Goal: Task Accomplishment & Management: Complete application form

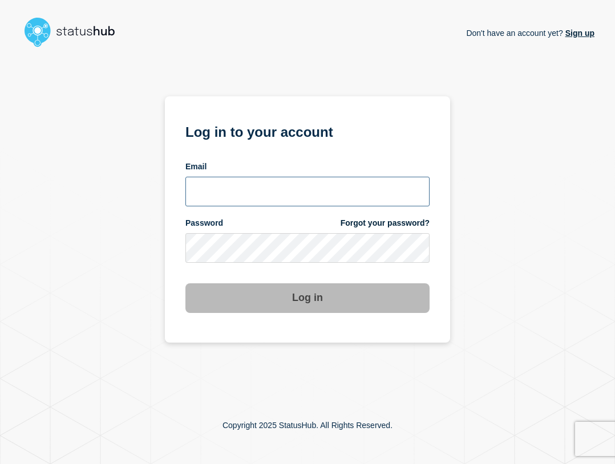
type input "[EMAIL_ADDRESS][PERSON_NAME][DOMAIN_NAME]"
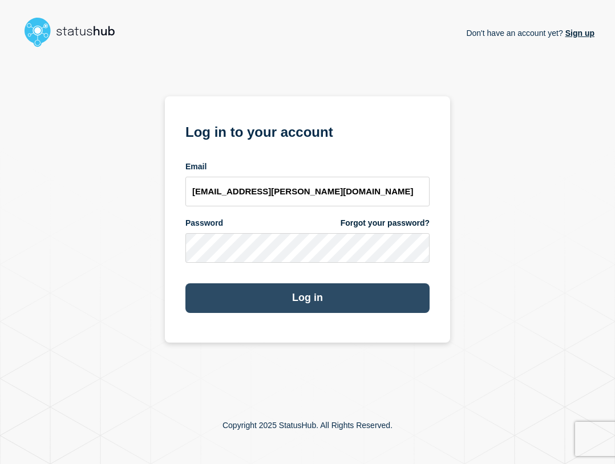
click at [400, 296] on button "Log in" at bounding box center [307, 298] width 244 height 30
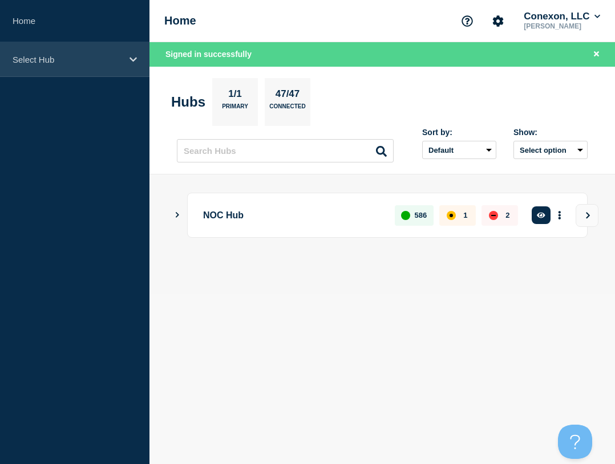
click at [61, 56] on p "Select Hub" at bounding box center [67, 60] width 109 height 10
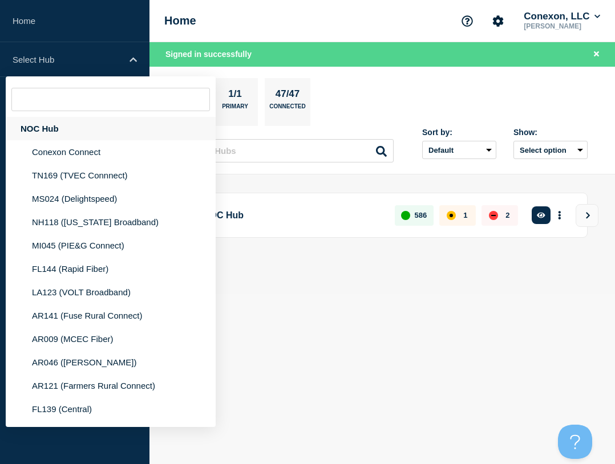
click at [50, 122] on div "NOC Hub" at bounding box center [111, 128] width 210 height 23
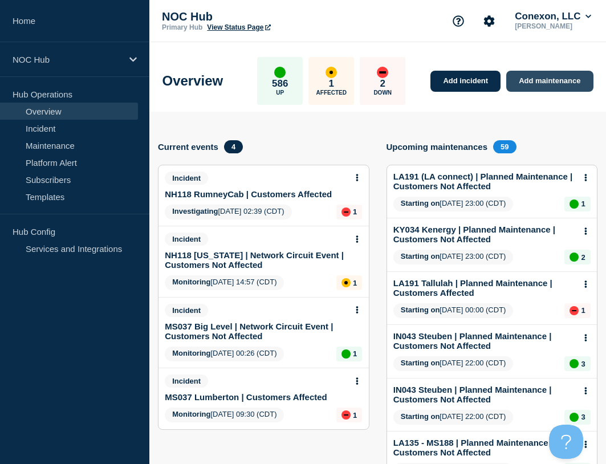
click at [564, 79] on link "Add maintenance" at bounding box center [549, 81] width 87 height 21
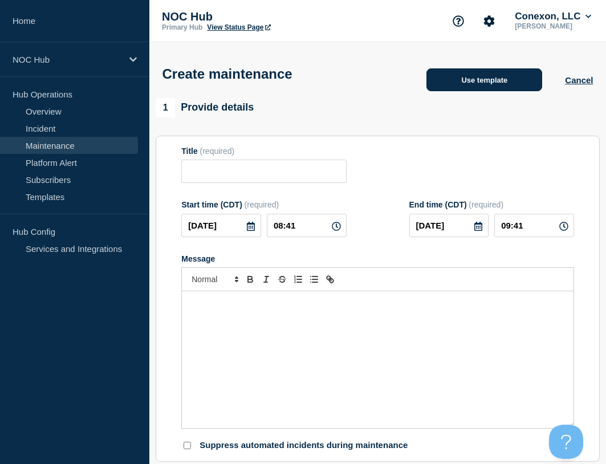
click at [442, 85] on button "Use template" at bounding box center [485, 79] width 116 height 23
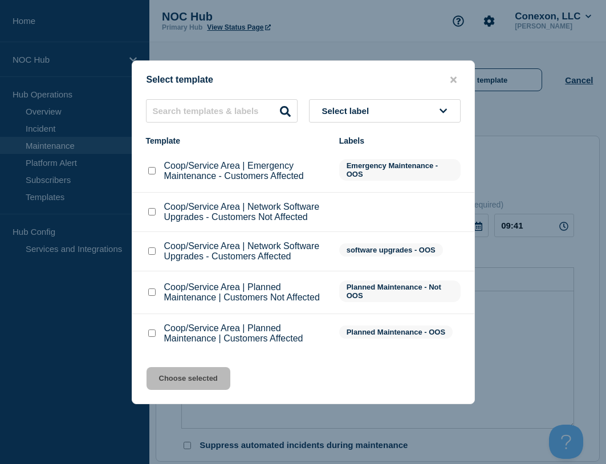
click at [153, 335] on input "Coop/Service Area | Planned Maintenance | Customers Affected checkbox" at bounding box center [151, 333] width 7 height 7
checkbox input "true"
click at [190, 388] on button "Choose selected" at bounding box center [189, 378] width 84 height 23
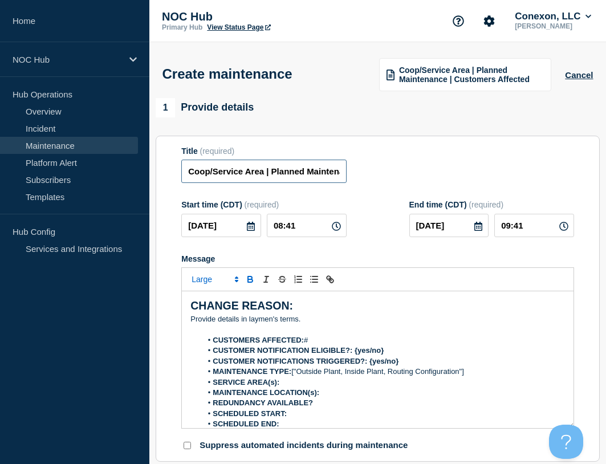
drag, startPoint x: 266, startPoint y: 180, endPoint x: 169, endPoint y: 177, distance: 96.4
click at [169, 177] on section "Title (required) Coop/Service Area | Planned Maintenance | Customers Affected S…" at bounding box center [378, 299] width 444 height 327
type input "GA174 Climax | Planned Maintenance | Customers Affected"
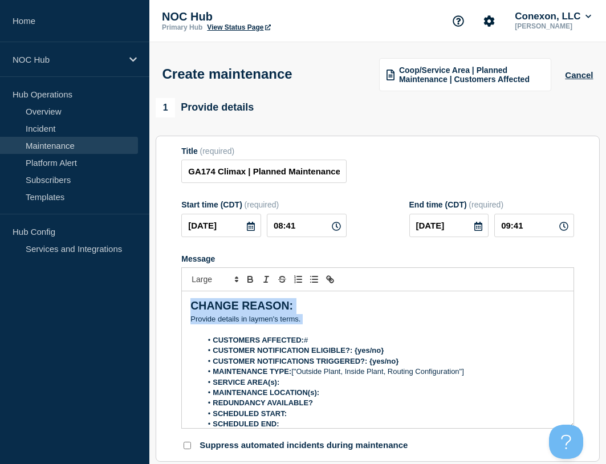
drag, startPoint x: 319, startPoint y: 324, endPoint x: 136, endPoint y: 271, distance: 191.3
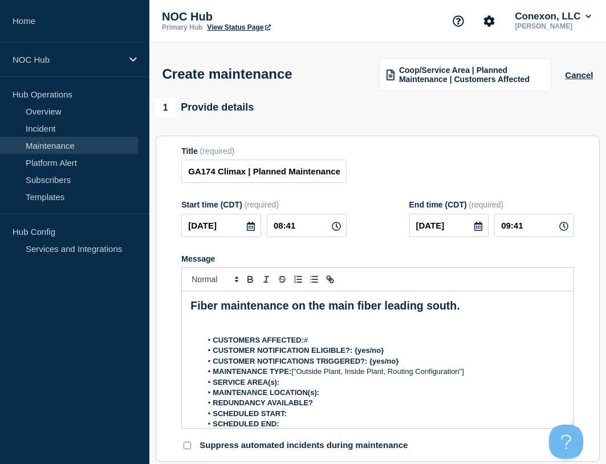
click at [225, 309] on strong "Fiber maintenance on the main fiber leading south." at bounding box center [324, 305] width 269 height 13
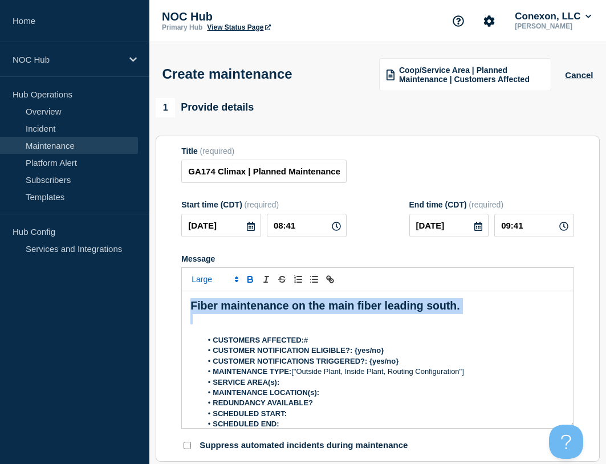
click at [225, 309] on strong "Fiber maintenance on the main fiber leading south." at bounding box center [324, 305] width 269 height 13
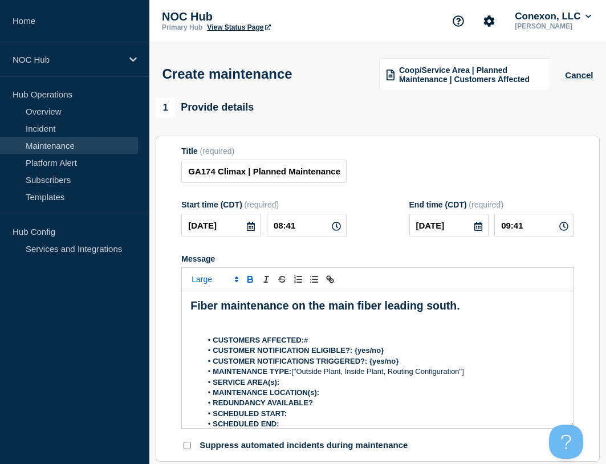
click at [208, 282] on span "Font size" at bounding box center [214, 280] width 56 height 14
click at [210, 315] on span "submenu" at bounding box center [215, 310] width 46 height 15
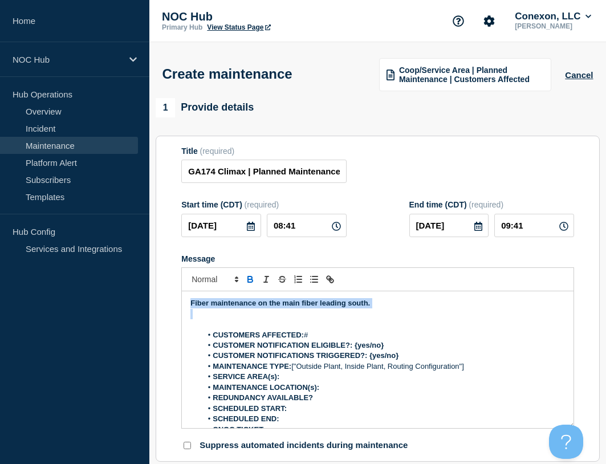
click at [250, 281] on icon "Toggle bold text" at bounding box center [250, 279] width 10 height 10
click at [229, 323] on p "Message" at bounding box center [377, 324] width 375 height 10
click at [226, 315] on p "Message" at bounding box center [377, 314] width 375 height 10
click at [257, 312] on p "Message" at bounding box center [377, 314] width 375 height 10
click at [372, 306] on p "Fiber maintenance on the main fiber leading south." at bounding box center [377, 303] width 375 height 10
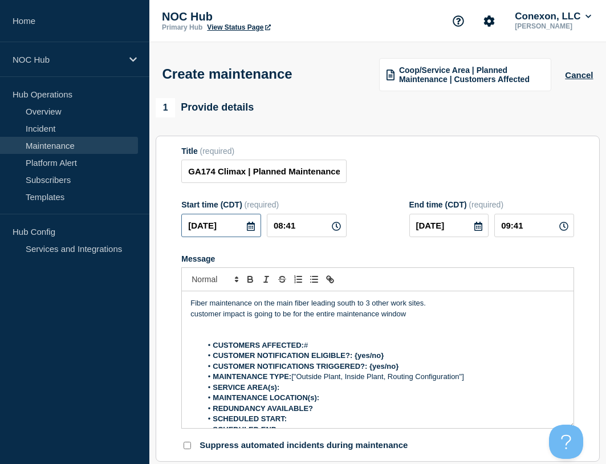
click at [227, 231] on input "[DATE]" at bounding box center [221, 225] width 80 height 23
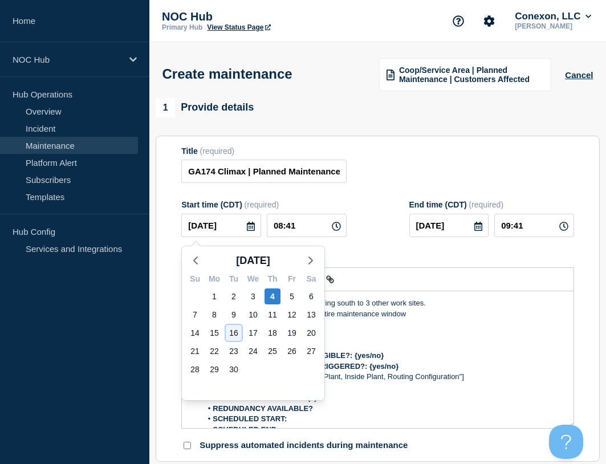
click at [226, 333] on div "16" at bounding box center [234, 333] width 16 height 16
type input "[DATE]"
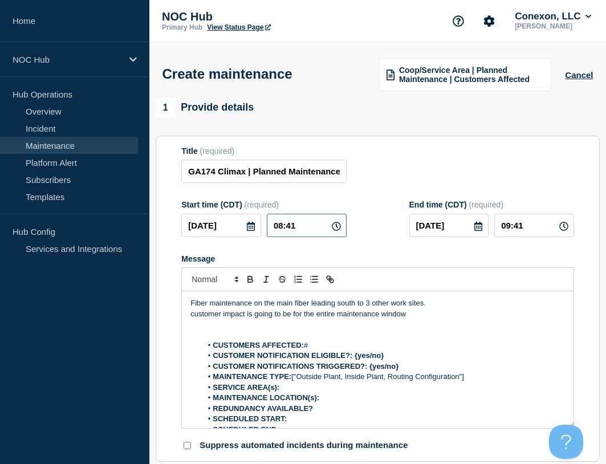
drag, startPoint x: 298, startPoint y: 225, endPoint x: 225, endPoint y: 224, distance: 72.4
click at [225, 224] on div "[DATE] 08:41" at bounding box center [263, 225] width 165 height 23
type input "23:00"
type input "[DATE]"
type input "05:00"
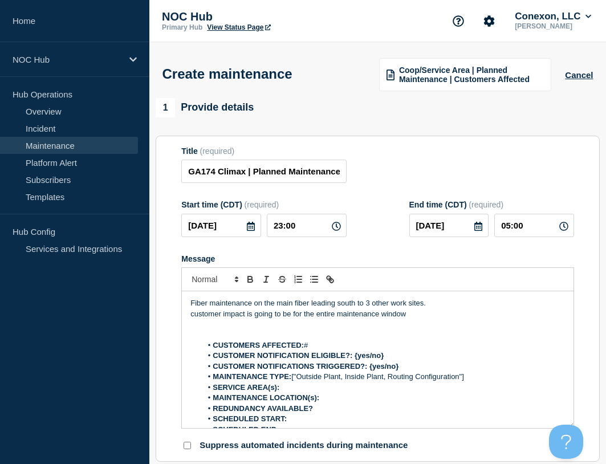
click at [325, 344] on li "CUSTOMERS AFFECTED: #" at bounding box center [383, 345] width 363 height 10
drag, startPoint x: 390, startPoint y: 358, endPoint x: 355, endPoint y: 359, distance: 35.4
click at [355, 359] on li "CUSTOMER NOTIFICATION ELIGIBLE?: {yes/no}" at bounding box center [383, 356] width 363 height 10
drag, startPoint x: 404, startPoint y: 368, endPoint x: 369, endPoint y: 367, distance: 34.8
click at [369, 367] on li "CUSTOMER NOTIFICATIONS TRIGGERED?: {yes/no}" at bounding box center [383, 367] width 363 height 10
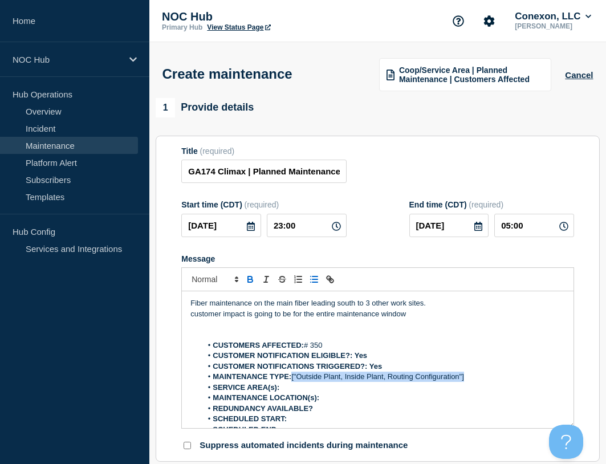
drag, startPoint x: 292, startPoint y: 378, endPoint x: 502, endPoint y: 374, distance: 210.4
click at [499, 376] on li "MAINTENANCE TYPE: ["Outside Plant, Inside Plant, Routing Configuration"]" at bounding box center [383, 377] width 363 height 10
click at [293, 381] on strong "MAINTENANCE TYPE:Outside Plant" at bounding box center [276, 376] width 127 height 9
click at [306, 391] on li "SERVICE AREA(s):" at bounding box center [383, 388] width 363 height 10
click at [338, 400] on li "MAINTENANCE LOCATION(s):" at bounding box center [383, 398] width 363 height 10
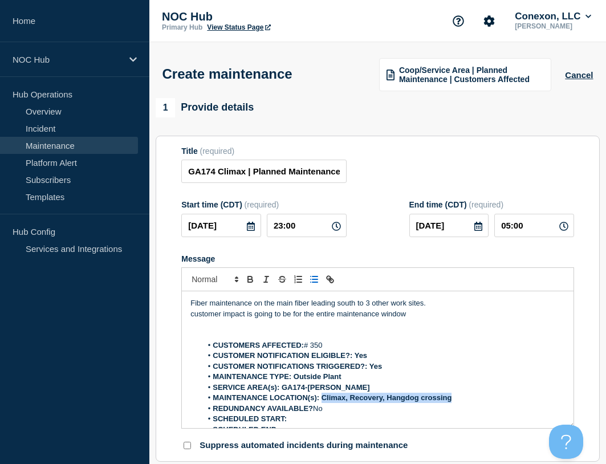
drag, startPoint x: 324, startPoint y: 403, endPoint x: 461, endPoint y: 399, distance: 136.9
click at [461, 399] on li "MAINTENANCE LOCATION(s): Climax, Recovery, Hangdog crossing" at bounding box center [383, 398] width 363 height 10
drag, startPoint x: 331, startPoint y: 389, endPoint x: 283, endPoint y: 389, distance: 47.9
click at [283, 389] on li "SERVICE AREA(s): GA174-[PERSON_NAME]" at bounding box center [383, 388] width 363 height 10
drag, startPoint x: 328, startPoint y: 379, endPoint x: 295, endPoint y: 380, distance: 32.5
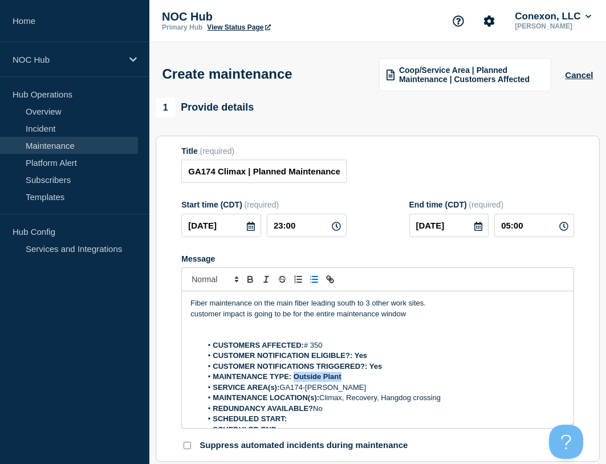
click at [295, 380] on li "MAINTENANCE TYPE: Outside Plant" at bounding box center [383, 377] width 363 height 10
click at [338, 413] on li "REDUNDANCY AVAILABLE? No" at bounding box center [383, 409] width 363 height 10
click at [333, 420] on li "SCHEDULED START:" at bounding box center [383, 419] width 363 height 10
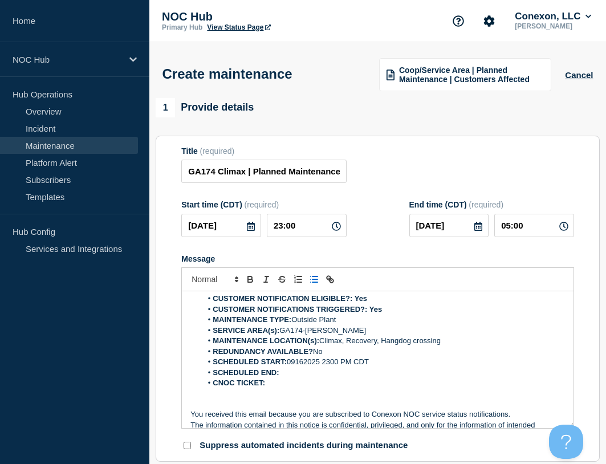
click at [312, 377] on li "SCHEDULED END:" at bounding box center [383, 373] width 363 height 10
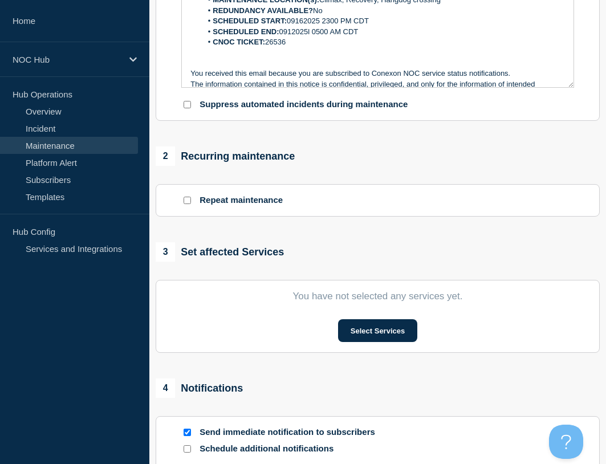
scroll to position [342, 0]
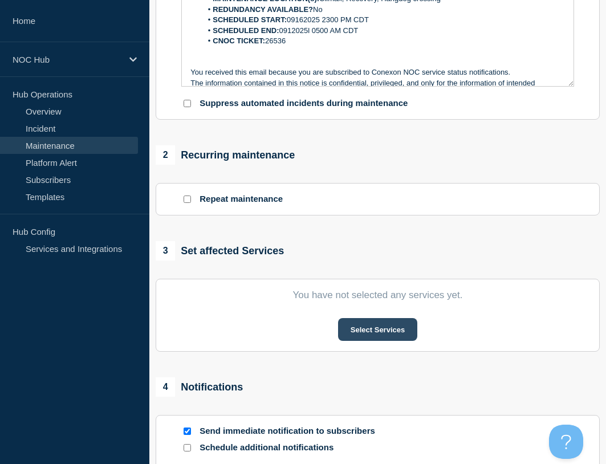
click at [373, 336] on button "Select Services" at bounding box center [377, 329] width 79 height 23
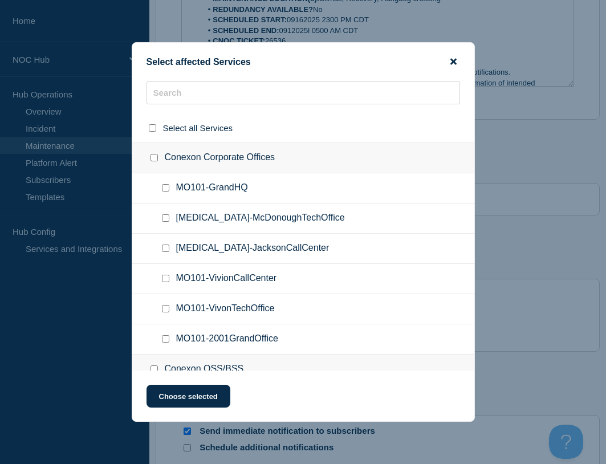
click at [455, 60] on icon "close button" at bounding box center [453, 62] width 6 height 6
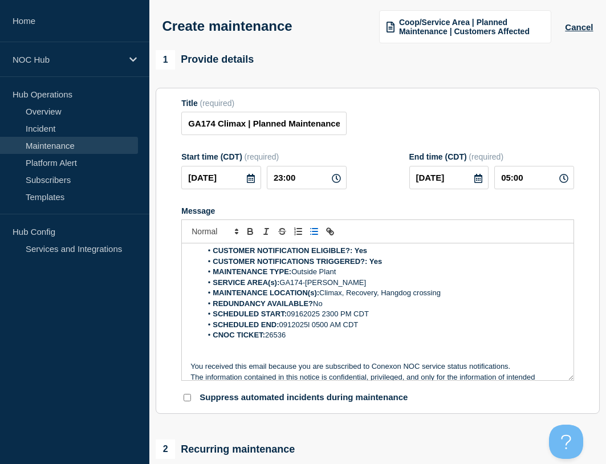
scroll to position [0, 0]
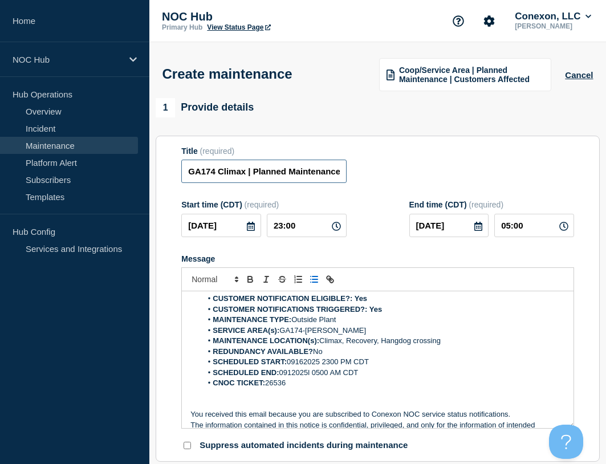
click at [237, 174] on input "GA174 Climax | Planned Maintenance | Customers Affected" at bounding box center [263, 171] width 165 height 23
click at [230, 176] on input "GA174 [PERSON_NAME] | Planned Maintenance | Customers Affected" at bounding box center [263, 171] width 165 height 23
type input "GA174 [PERSON_NAME] | Planned Maintenance | Customers Affected"
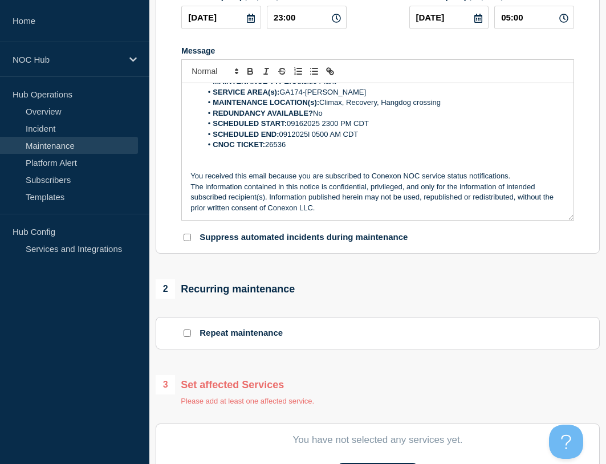
scroll to position [456, 0]
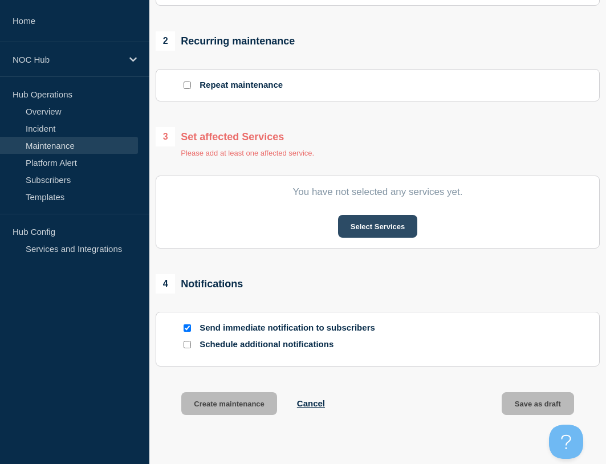
click at [367, 226] on button "Select Services" at bounding box center [377, 226] width 79 height 23
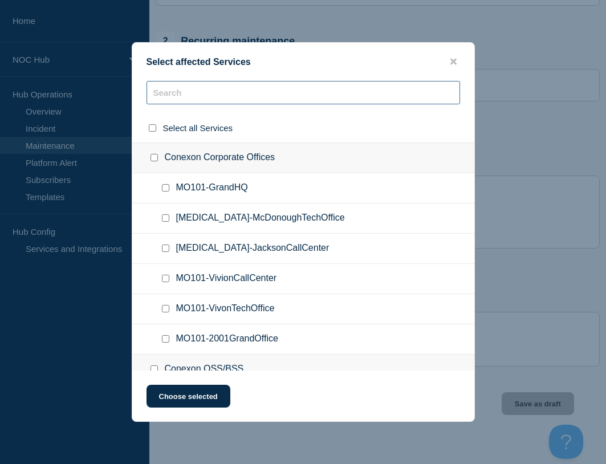
click at [216, 96] on input "text" at bounding box center [304, 92] width 314 height 23
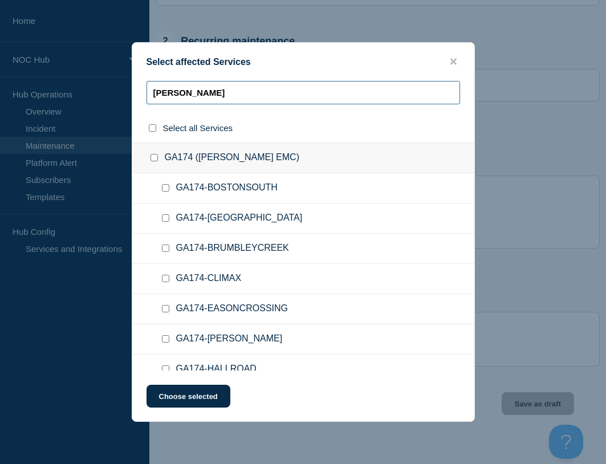
type input "[PERSON_NAME]"
click at [166, 278] on input "GA174-CLIMAX checkbox" at bounding box center [165, 278] width 7 height 7
checkbox input "true"
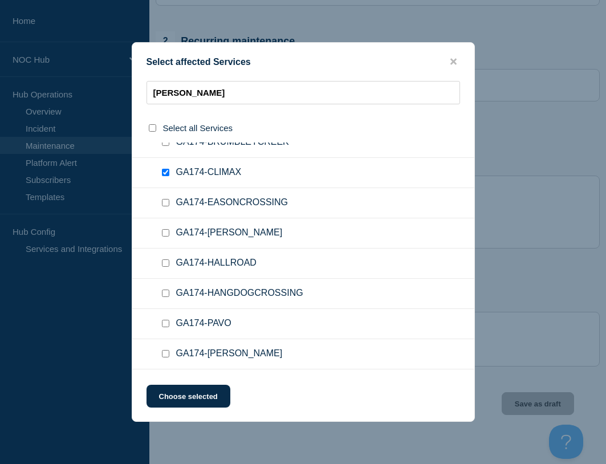
scroll to position [114, 0]
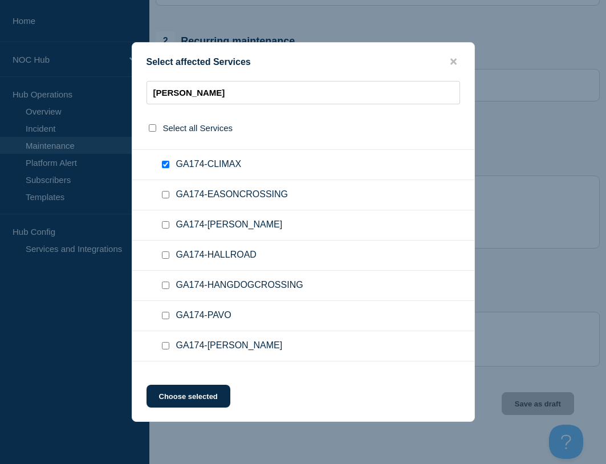
click at [164, 289] on input "GA174-HANGDOGCROSSING checkbox" at bounding box center [165, 285] width 7 height 7
checkbox input "true"
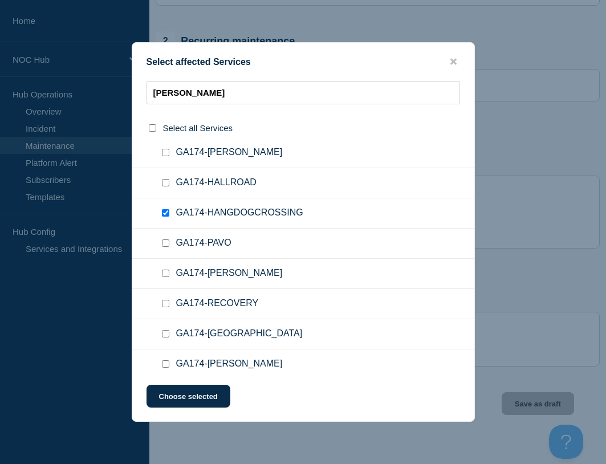
scroll to position [196, 0]
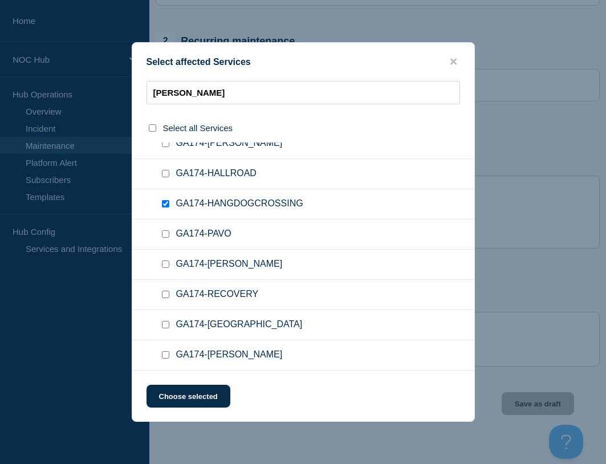
drag, startPoint x: 166, startPoint y: 296, endPoint x: 191, endPoint y: 353, distance: 62.1
click at [166, 295] on input "GA174-RECOVERY checkbox" at bounding box center [165, 294] width 7 height 7
checkbox input "true"
drag, startPoint x: 201, startPoint y: 396, endPoint x: 214, endPoint y: 388, distance: 15.8
click at [201, 396] on button "Choose selected" at bounding box center [189, 396] width 84 height 23
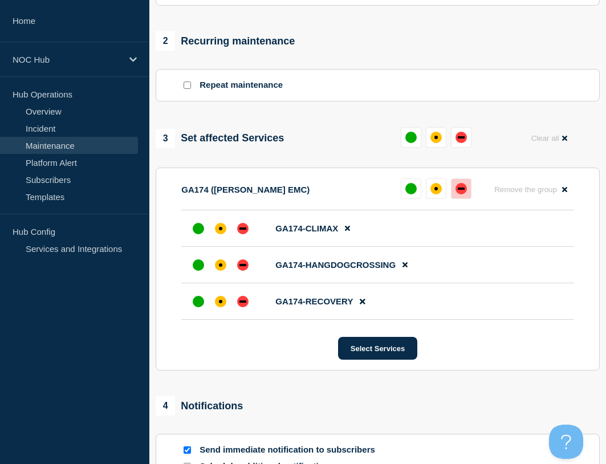
click at [458, 190] on div "down" at bounding box center [461, 189] width 7 height 2
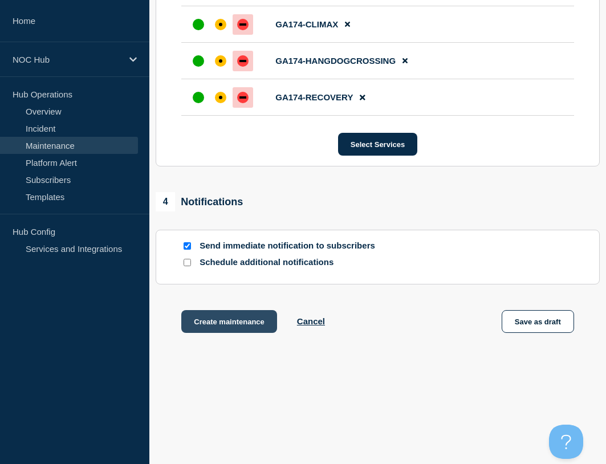
click at [241, 325] on button "Create maintenance" at bounding box center [229, 321] width 96 height 23
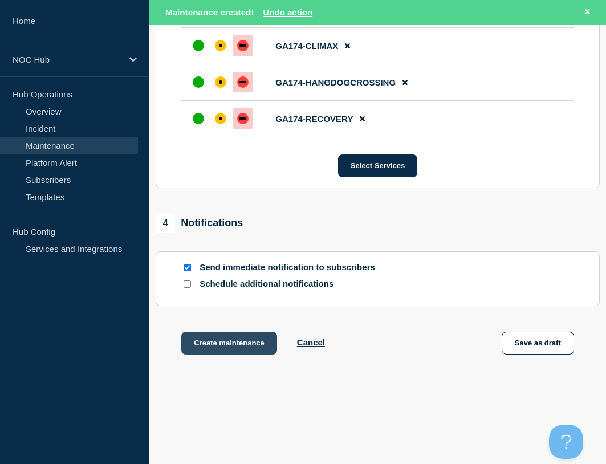
scroll to position [688, 0]
